Goal: Task Accomplishment & Management: Manage account settings

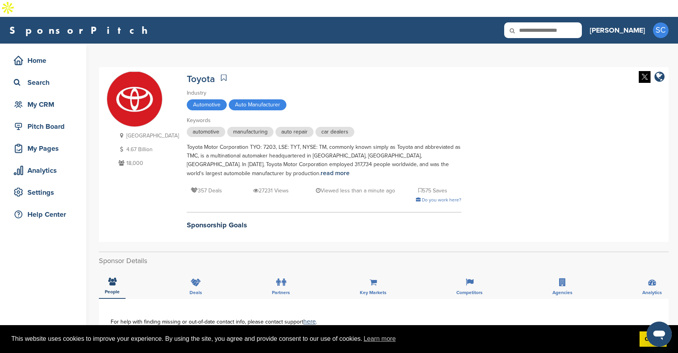
click at [531, 22] on icon at bounding box center [517, 30] width 27 height 16
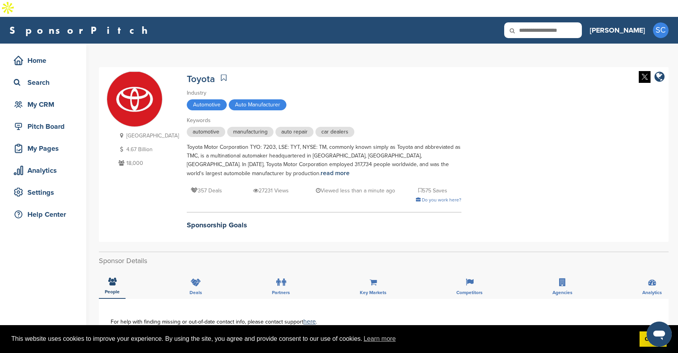
click at [572, 22] on input "text" at bounding box center [543, 30] width 78 height 16
type input "**********"
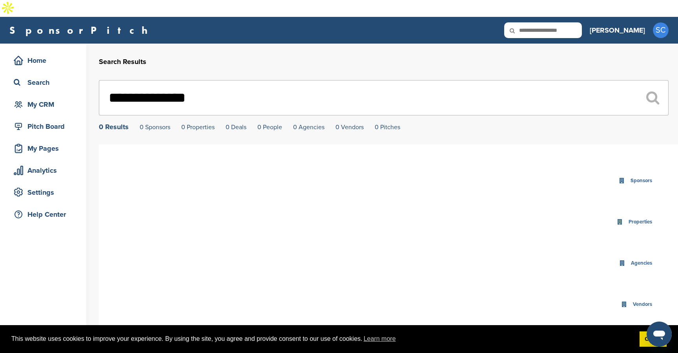
click at [574, 22] on input "text" at bounding box center [543, 30] width 78 height 16
drag, startPoint x: 337, startPoint y: 86, endPoint x: 101, endPoint y: 78, distance: 235.8
click at [101, 80] on input "**********" at bounding box center [383, 97] width 569 height 35
paste input "text"
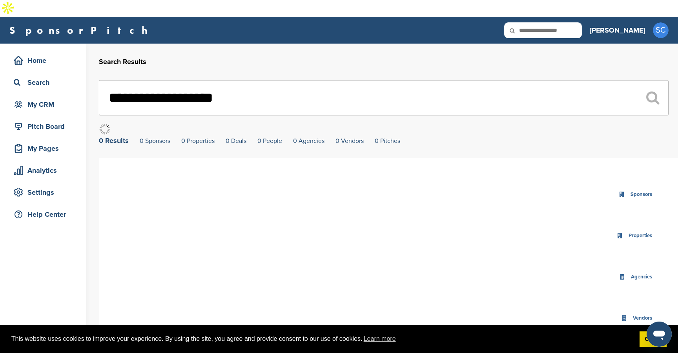
type input "**********"
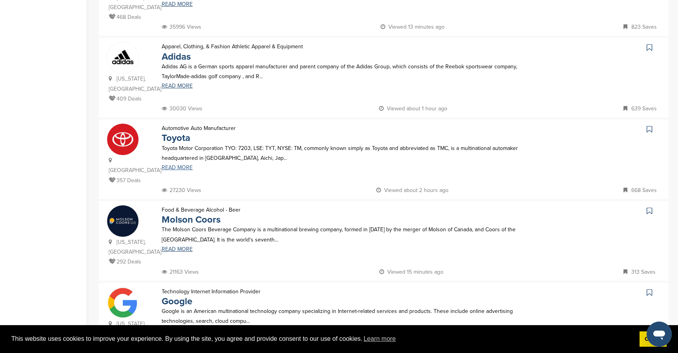
click at [172, 165] on link "READ MORE" at bounding box center [344, 167] width 364 height 5
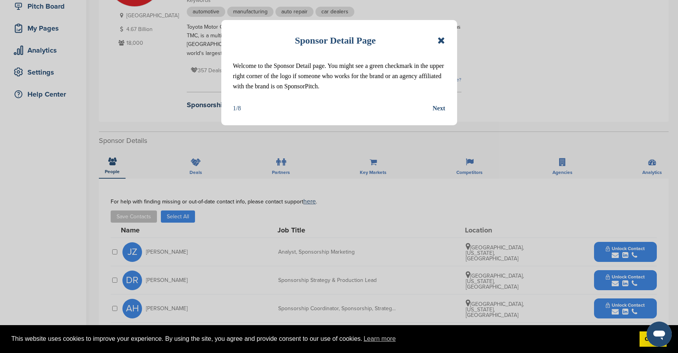
scroll to position [124, 0]
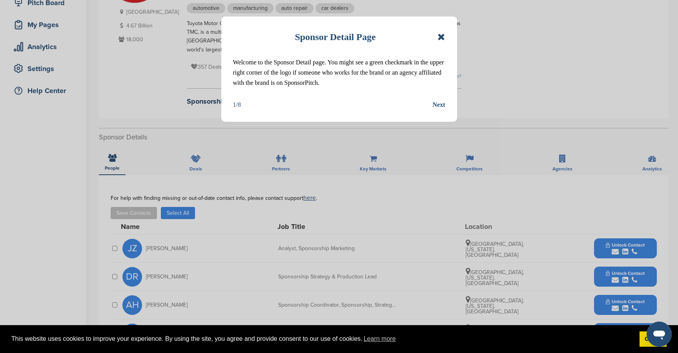
click at [442, 35] on icon at bounding box center [440, 36] width 7 height 9
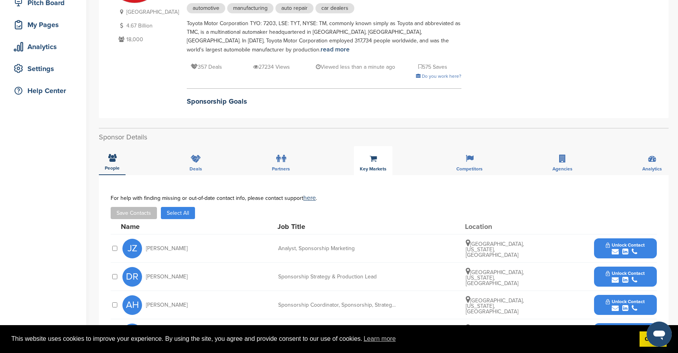
click at [366, 146] on div "Key Markets" at bounding box center [373, 160] width 38 height 29
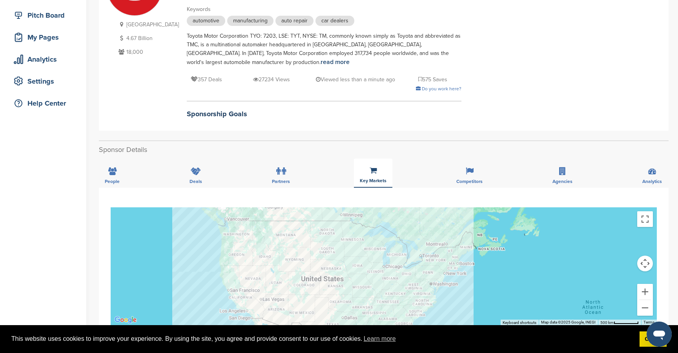
scroll to position [99, 0]
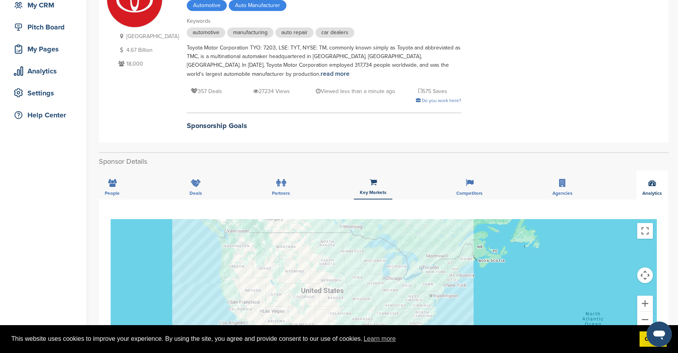
click at [655, 171] on div "Analytics" at bounding box center [651, 184] width 31 height 29
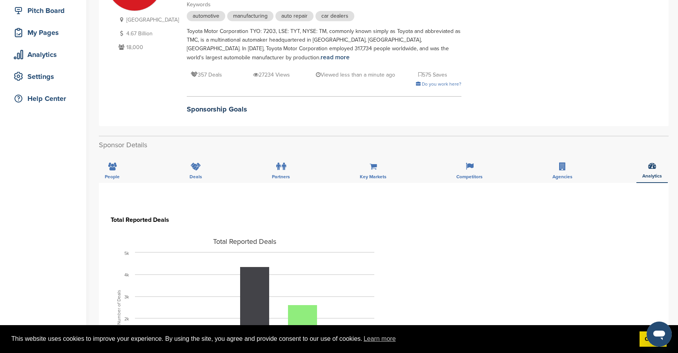
scroll to position [0, 0]
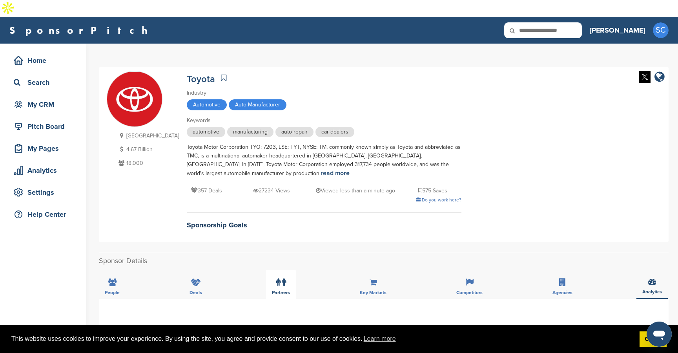
click at [281, 274] on label at bounding box center [281, 282] width 10 height 16
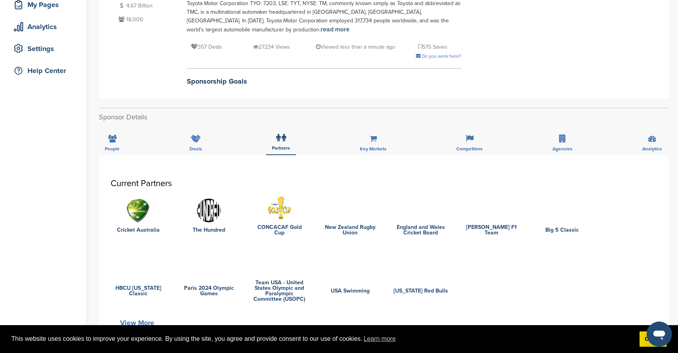
scroll to position [146, 0]
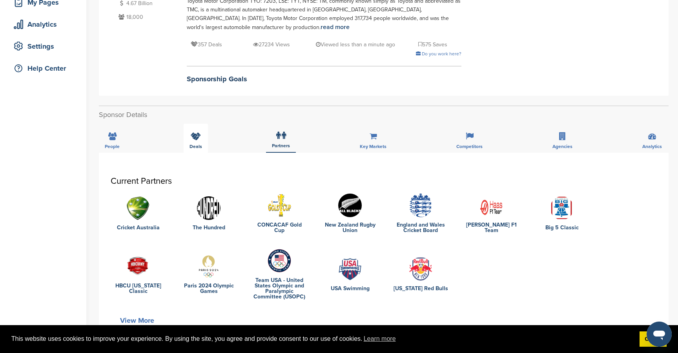
click at [192, 125] on div "Deals" at bounding box center [196, 138] width 24 height 29
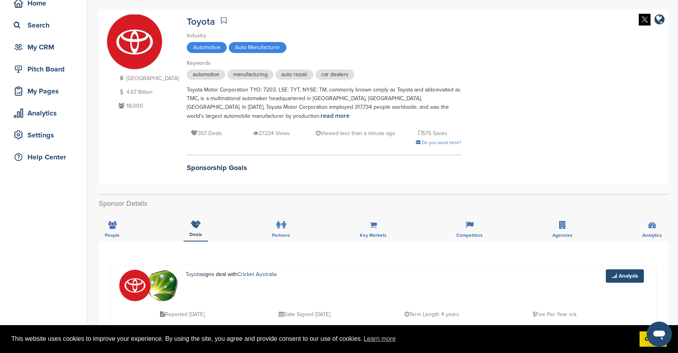
scroll to position [0, 0]
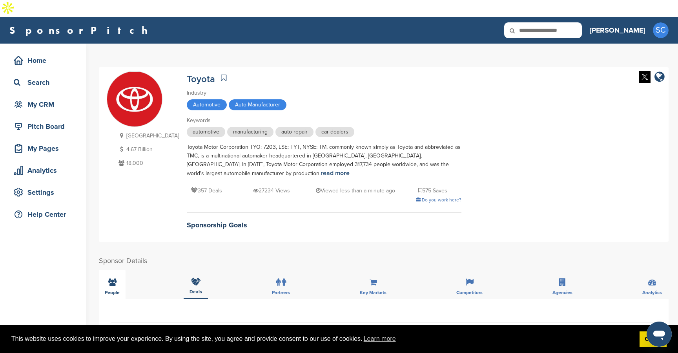
click at [115, 278] on icon at bounding box center [112, 282] width 8 height 8
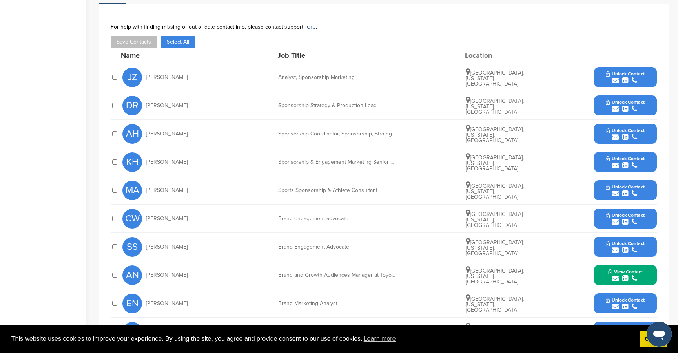
scroll to position [295, 0]
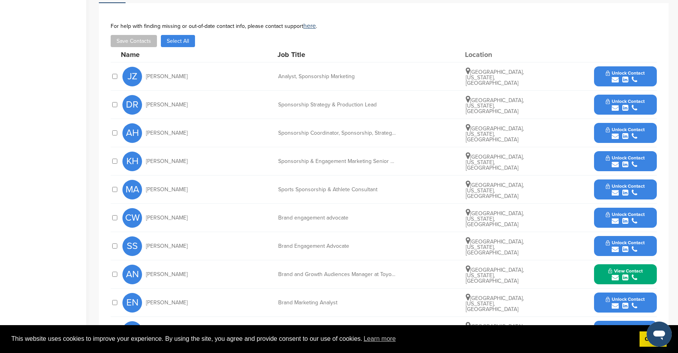
click at [182, 35] on button "Select All" at bounding box center [178, 41] width 34 height 12
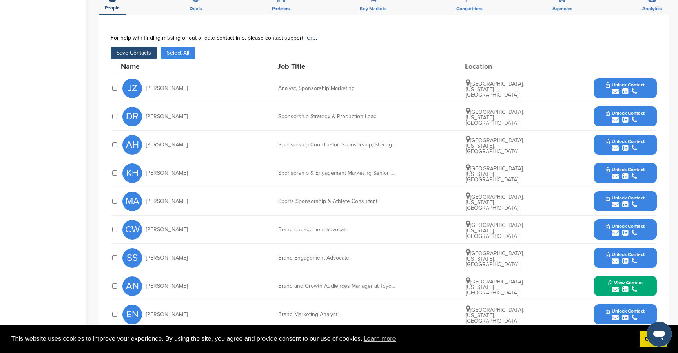
scroll to position [278, 0]
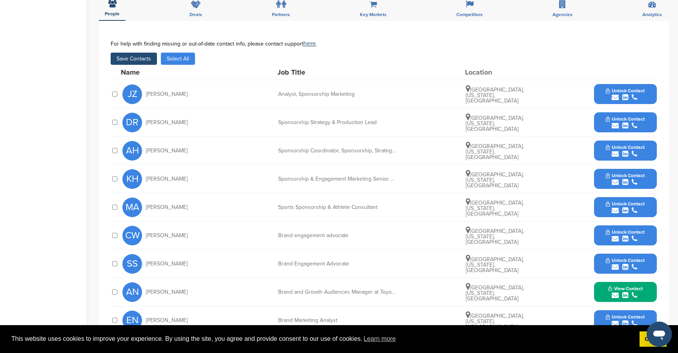
click at [130, 53] on button "Save Contacts" at bounding box center [134, 59] width 46 height 12
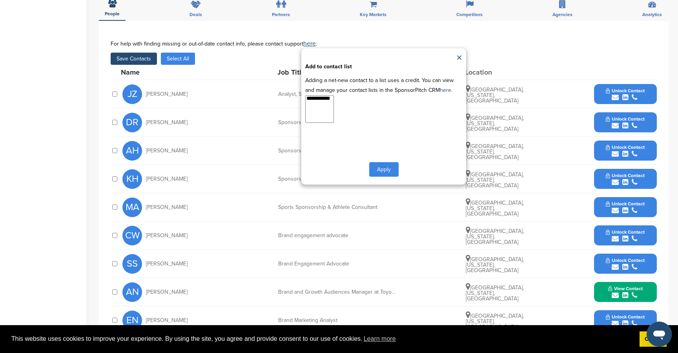
click at [382, 162] on button "Apply" at bounding box center [383, 169] width 29 height 15
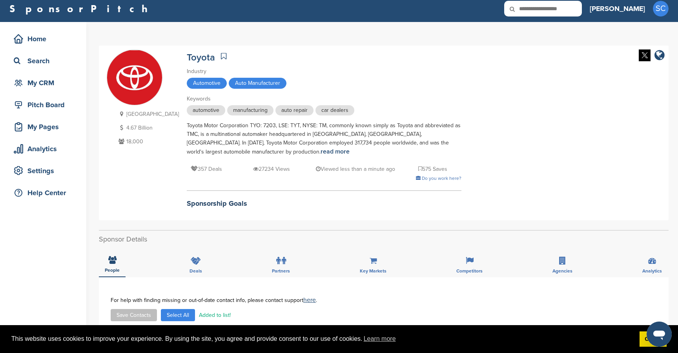
scroll to position [19, 0]
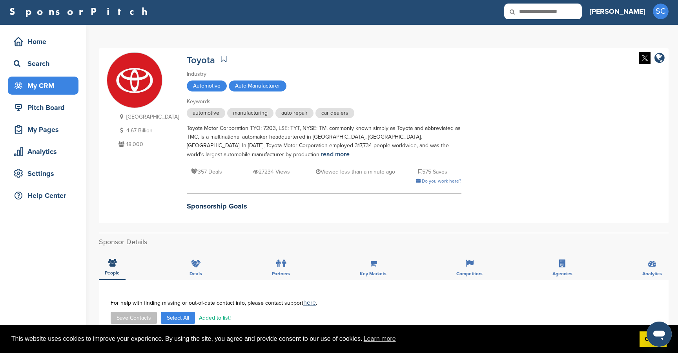
click at [45, 78] on div "My CRM" at bounding box center [45, 85] width 67 height 14
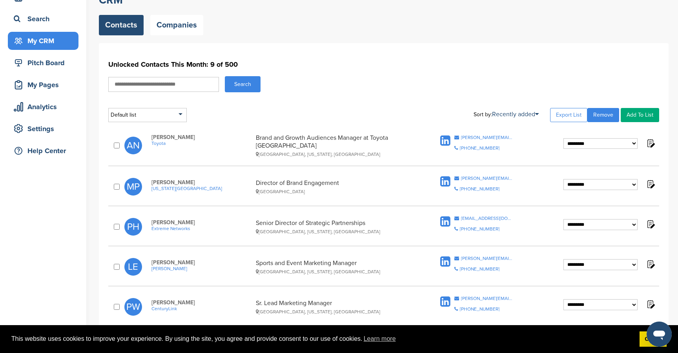
scroll to position [64, 0]
click at [575, 138] on select "**********" at bounding box center [600, 143] width 74 height 11
select select "****"
click at [563, 138] on select "**********" at bounding box center [600, 143] width 74 height 11
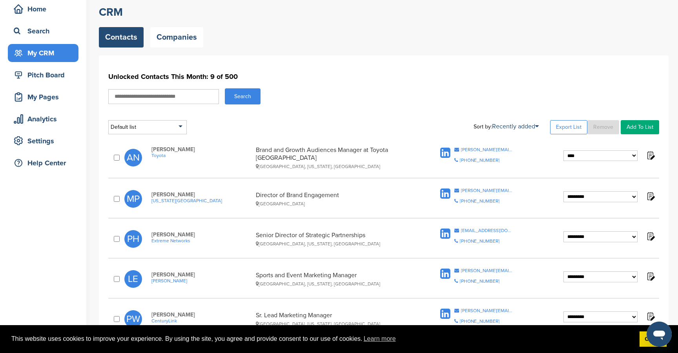
scroll to position [0, 0]
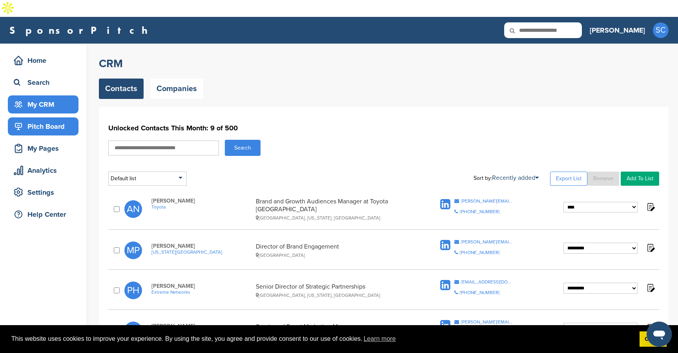
click at [41, 119] on div "Pitch Board" at bounding box center [45, 126] width 67 height 14
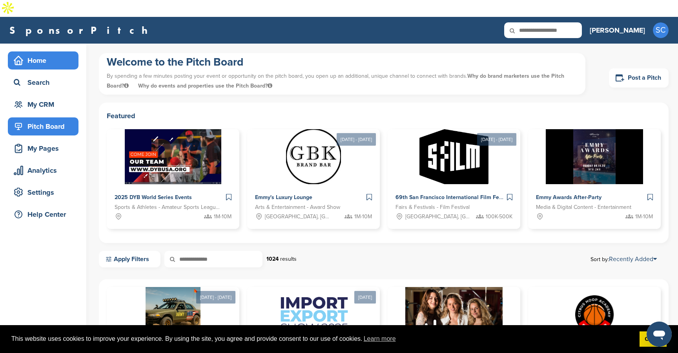
click at [36, 53] on div "Home" at bounding box center [45, 60] width 67 height 14
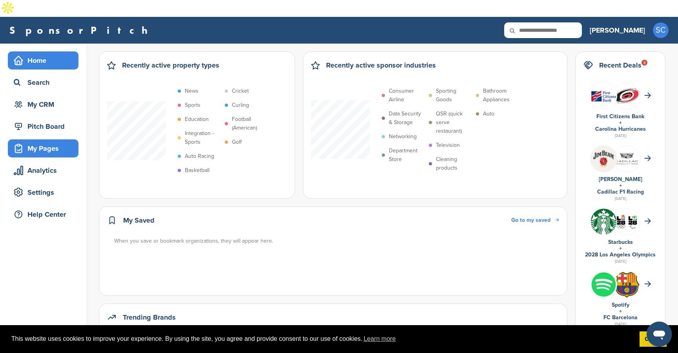
click at [42, 141] on div "My Pages" at bounding box center [45, 148] width 67 height 14
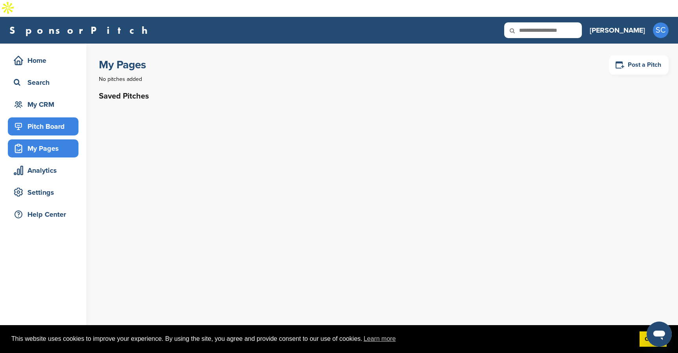
click at [41, 119] on div "Pitch Board" at bounding box center [45, 126] width 67 height 14
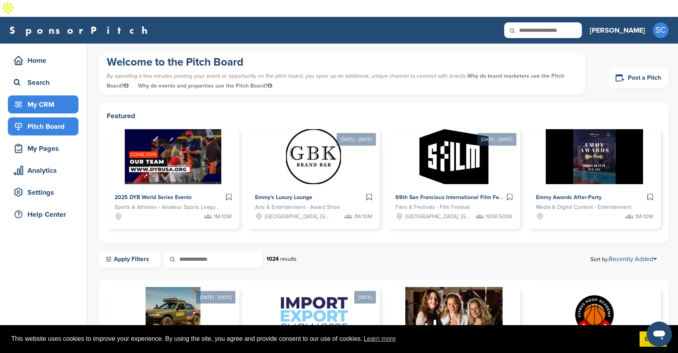
click at [40, 97] on div "My CRM" at bounding box center [45, 104] width 67 height 14
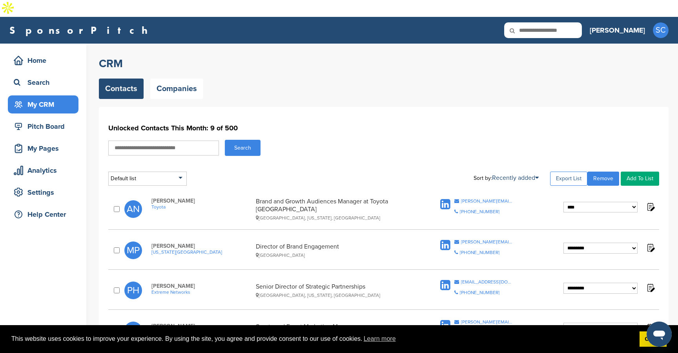
click at [569, 171] on link "Export List" at bounding box center [568, 178] width 37 height 14
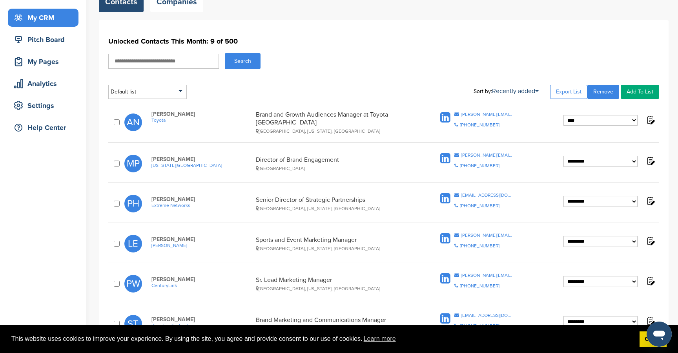
scroll to position [89, 0]
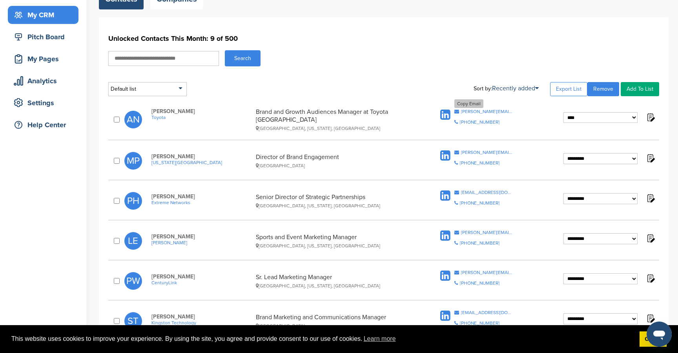
click at [456, 109] on icon at bounding box center [456, 111] width 5 height 5
click at [504, 109] on div "anthony.novak@toyota.com" at bounding box center [487, 111] width 52 height 5
click at [504, 150] on div "maryann.palmer@texasroadhouse.com" at bounding box center [487, 152] width 52 height 5
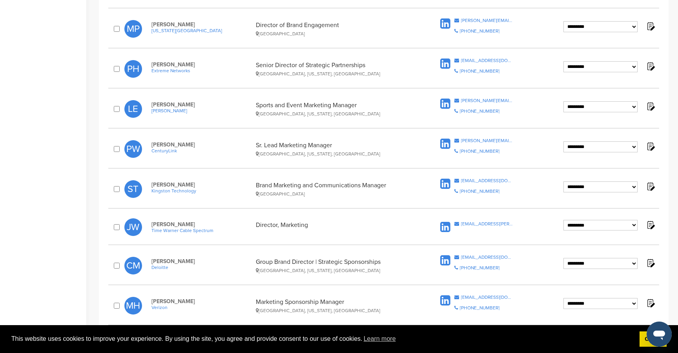
scroll to position [0, 0]
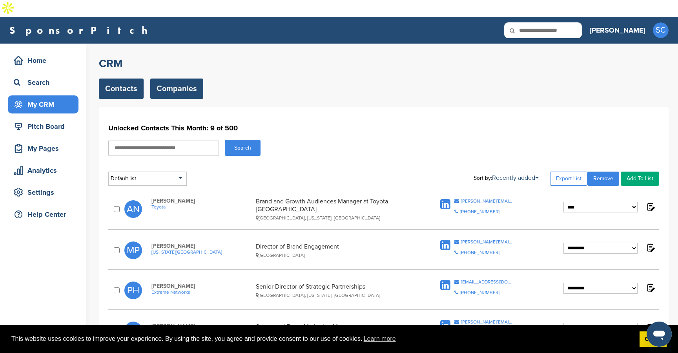
click at [174, 78] on link "Companies" at bounding box center [176, 88] width 53 height 20
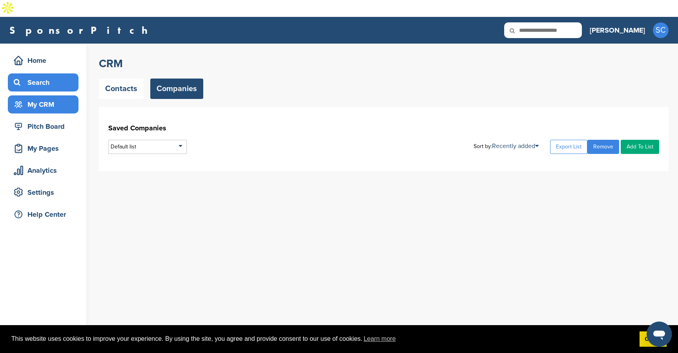
click at [38, 75] on div "Search" at bounding box center [45, 82] width 67 height 14
